Goal: Find specific page/section: Find specific page/section

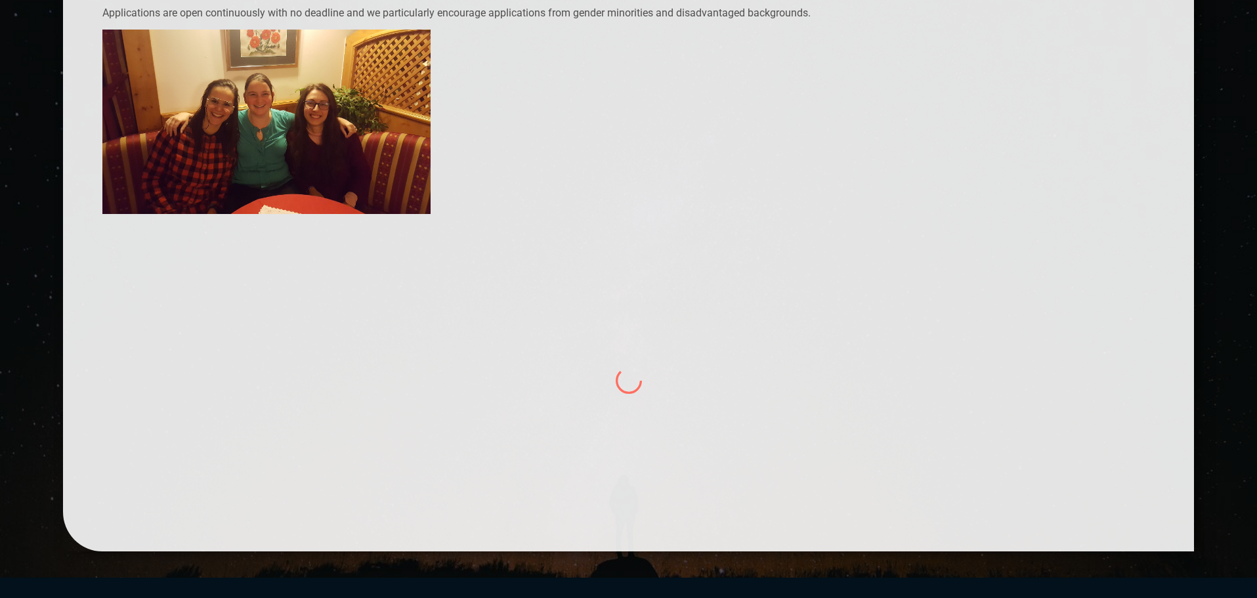
scroll to position [471, 0]
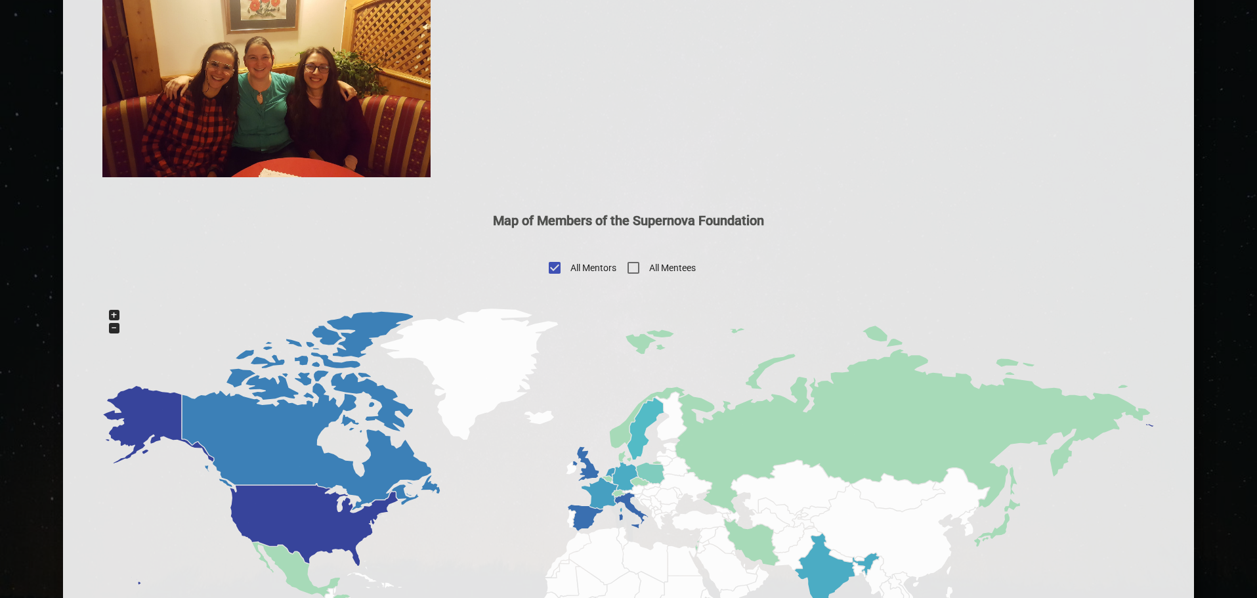
click at [555, 267] on input "All Mentors" at bounding box center [555, 268] width 32 height 32
checkbox input "true"
click at [630, 267] on input "All Mentees" at bounding box center [634, 268] width 32 height 32
checkbox input "true"
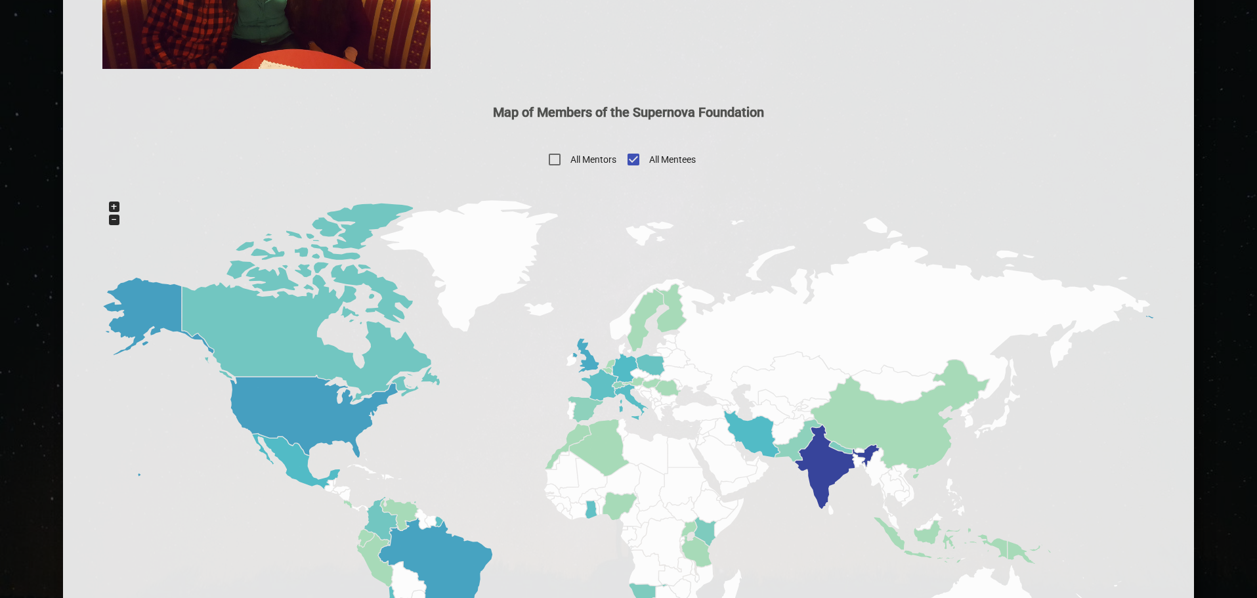
scroll to position [603, 0]
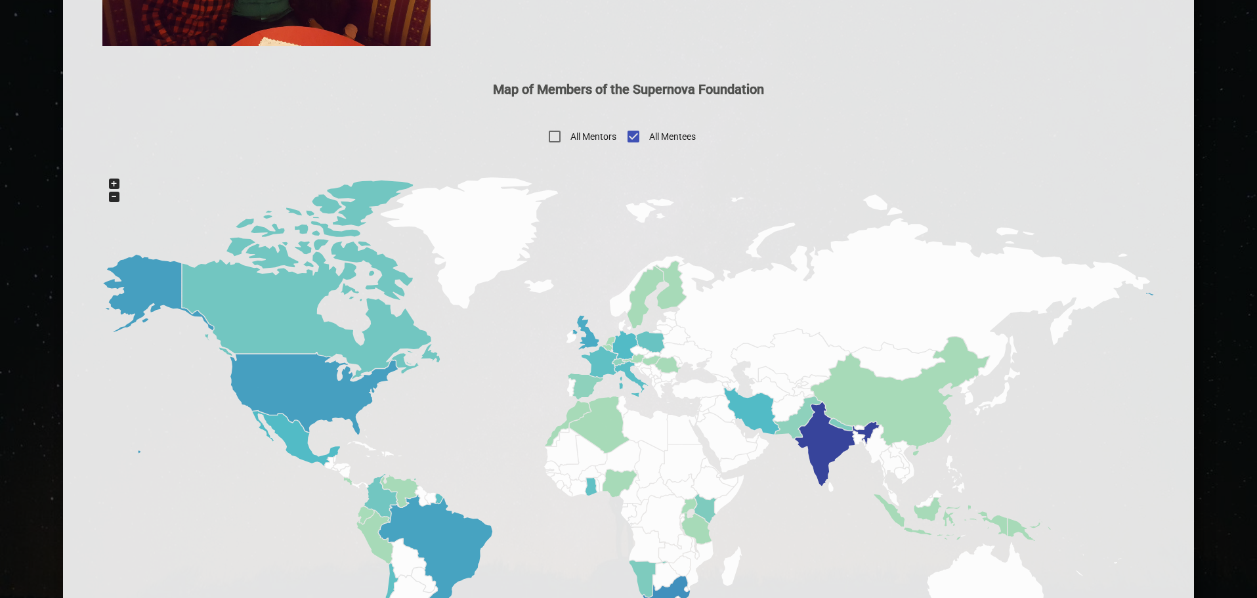
click at [554, 133] on input "All Mentors" at bounding box center [555, 137] width 32 height 32
checkbox input "true"
checkbox input "false"
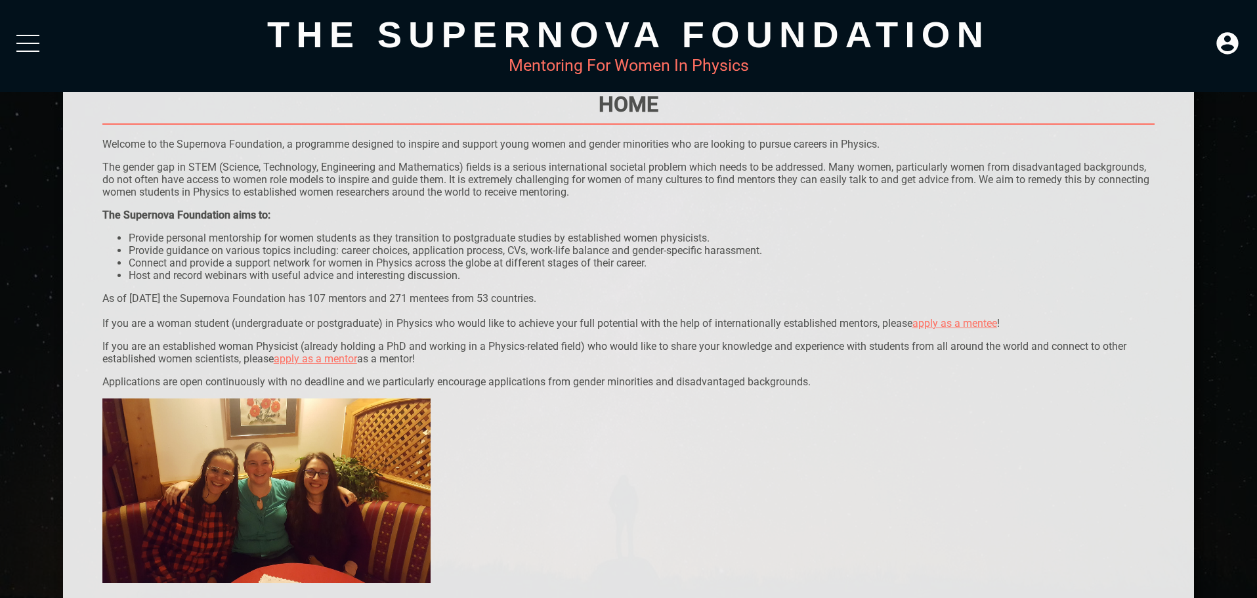
scroll to position [0, 0]
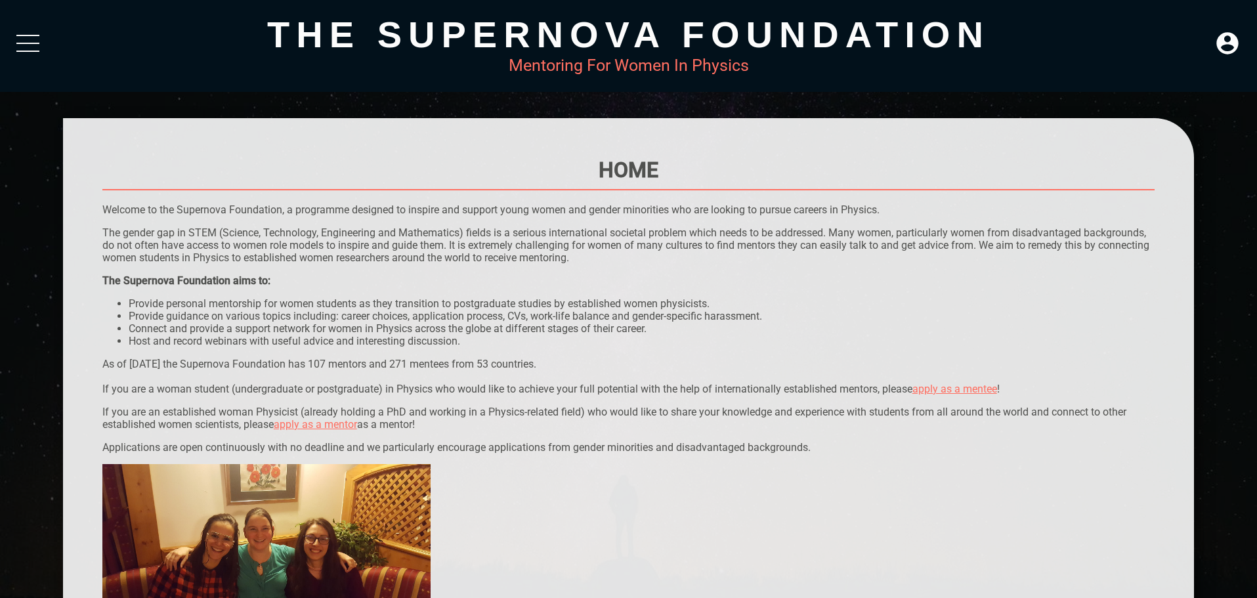
click at [30, 44] on div at bounding box center [27, 47] width 23 height 24
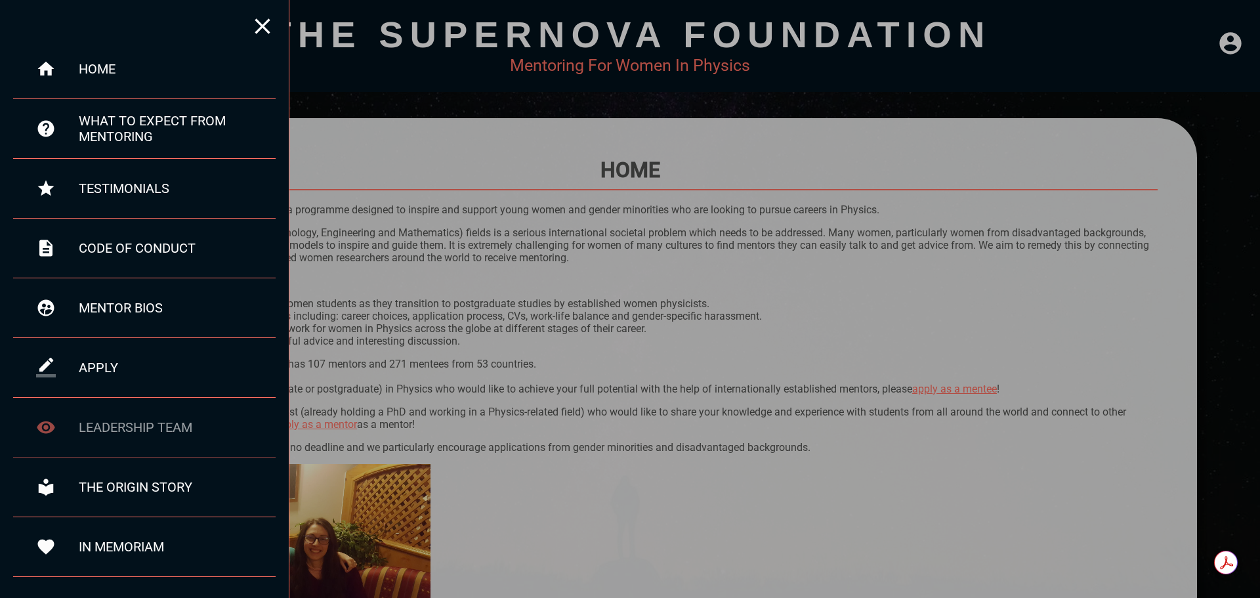
click at [135, 427] on div "leadership team" at bounding box center [177, 427] width 197 height 16
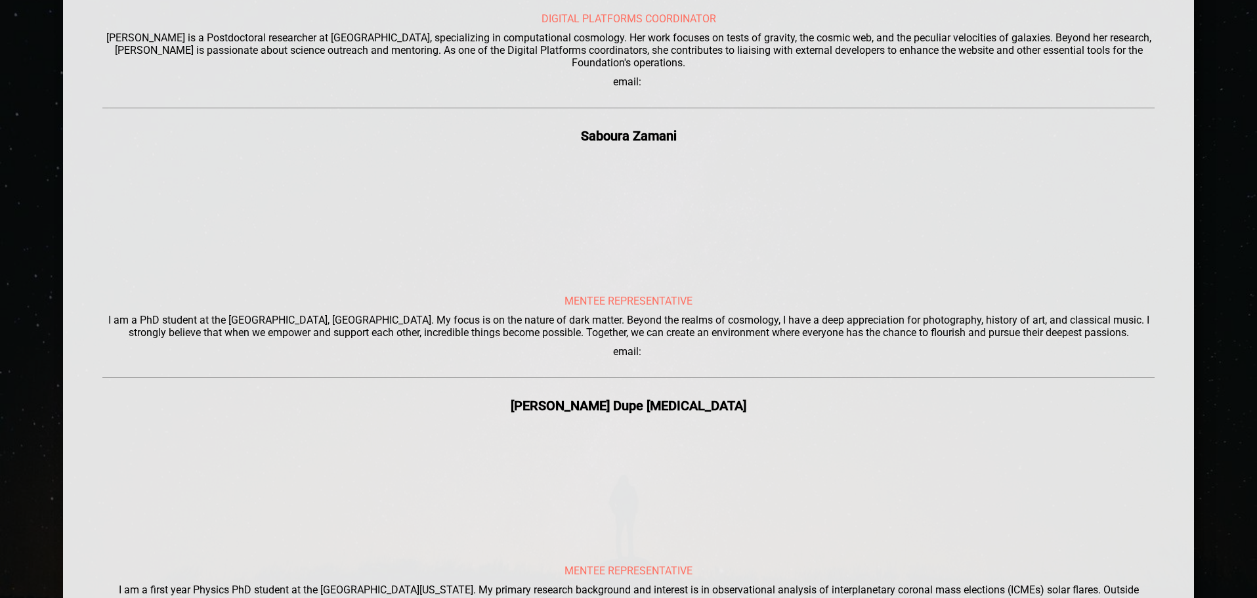
scroll to position [3414, 0]
